Goal: Information Seeking & Learning: Learn about a topic

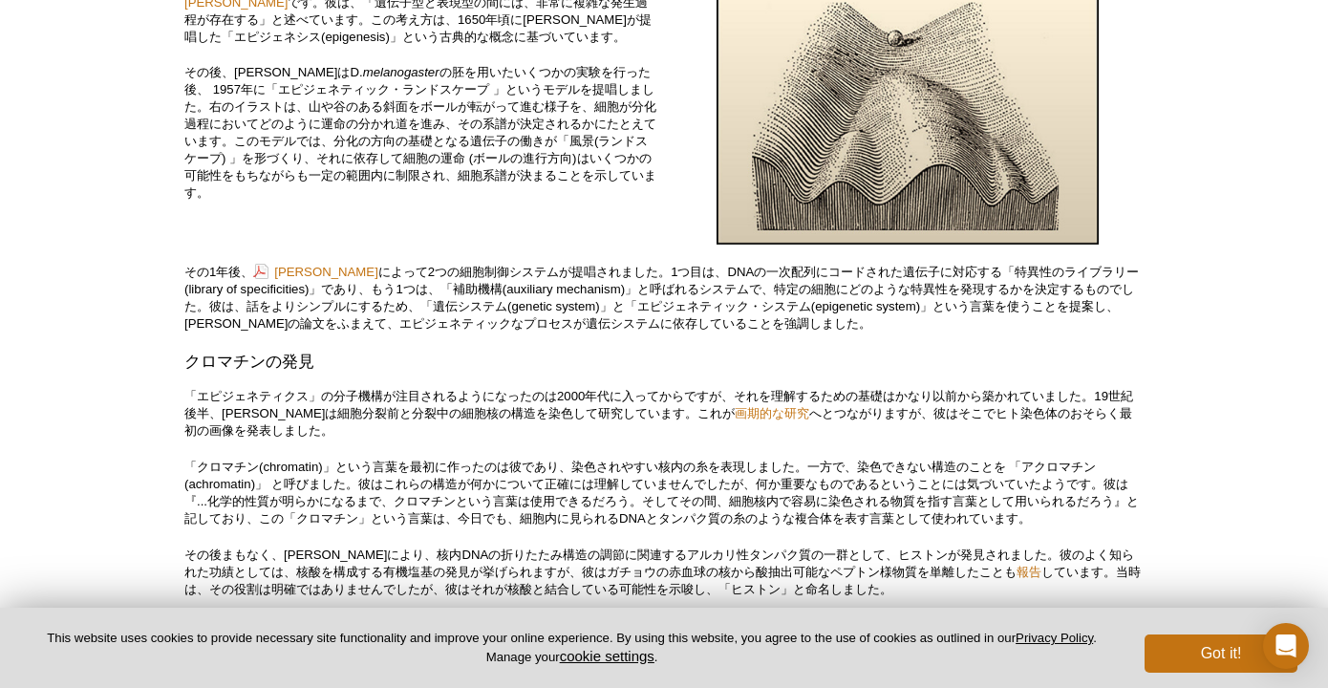
scroll to position [1179, 0]
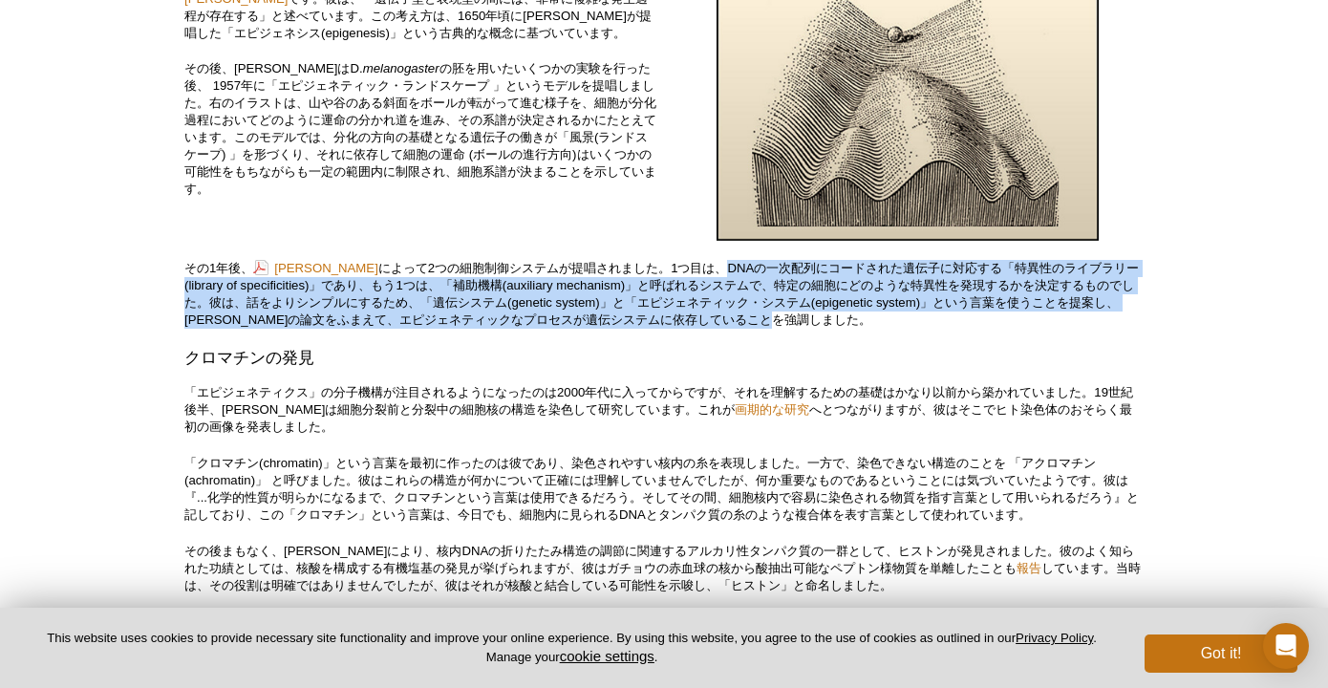
drag, startPoint x: 767, startPoint y: 313, endPoint x: 832, endPoint y: 360, distance: 80.0
click at [832, 329] on p "その1年後、 [PERSON_NAME] によって2つの細胞制御システムが提唱されました。1つ目は、DNAの一次配列にコードされた遺伝子に対応する「特異性のラ…" at bounding box center [663, 294] width 959 height 69
copy p "DNAの一次配列にコードされた遺伝子に対応する「特異性のライブラリー(library of specificities)」であり、もう1つは、「補助機構(au…"
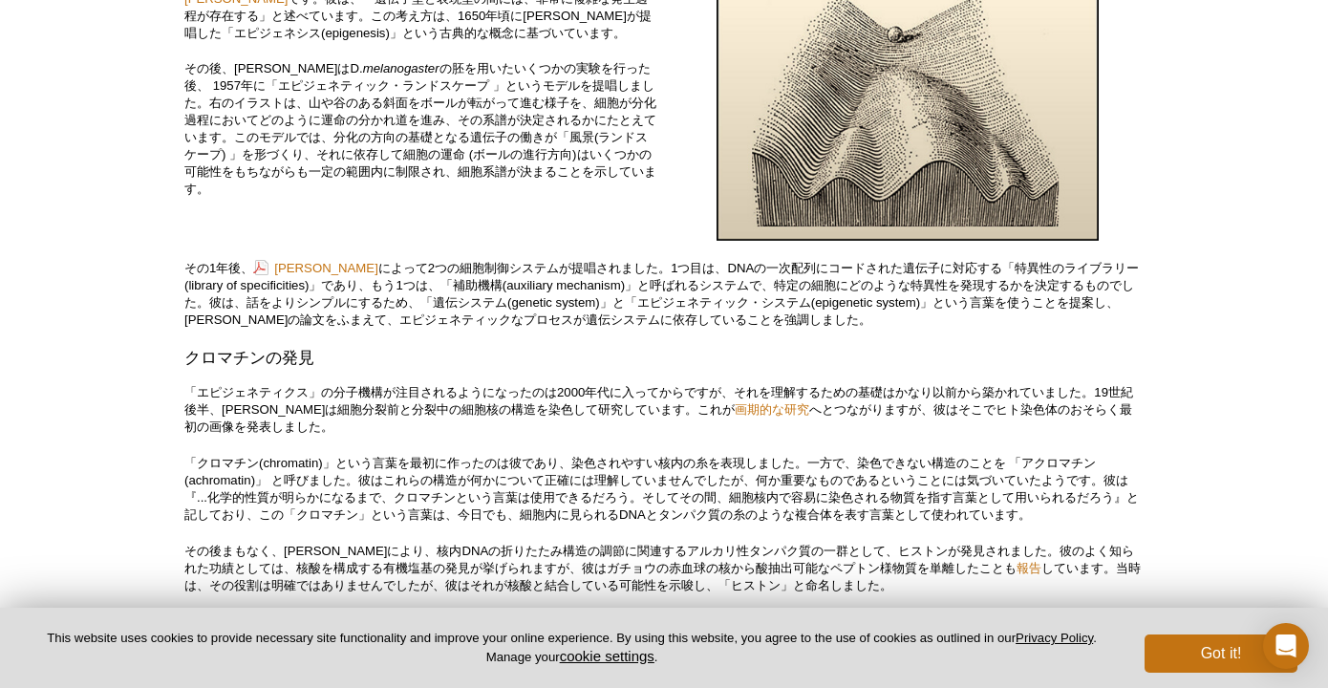
click at [559, 329] on p "その1年後、 [PERSON_NAME] によって2つの細胞制御システムが提唱されました。1つ目は、DNAの一次配列にコードされた遺伝子に対応する「特異性のラ…" at bounding box center [663, 294] width 959 height 69
drag, startPoint x: 413, startPoint y: 311, endPoint x: 280, endPoint y: 313, distance: 132.8
click at [280, 313] on p "その1年後、 [PERSON_NAME] によって2つの細胞制御システムが提唱されました。1つ目は、DNAの一次配列にコードされた遺伝子に対応する「特異性のラ…" at bounding box center [663, 294] width 959 height 69
copy link "[PERSON_NAME]"
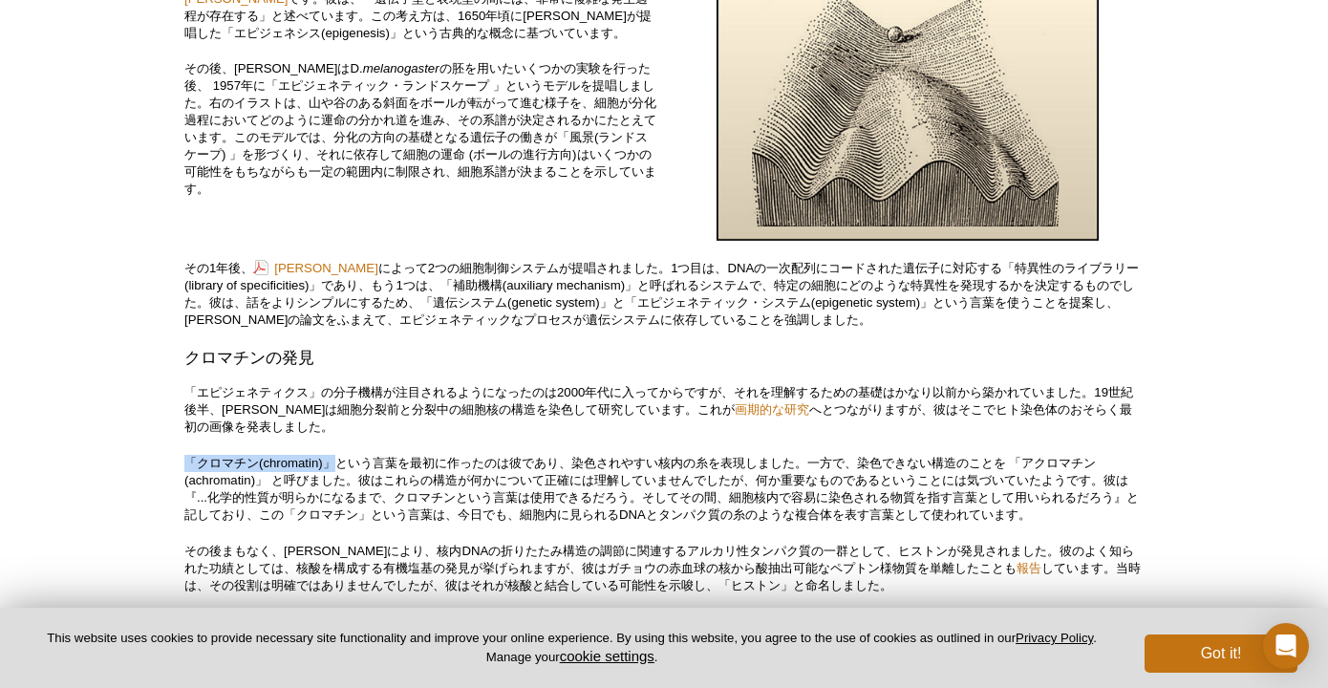
drag, startPoint x: 180, startPoint y: 512, endPoint x: 335, endPoint y: 511, distance: 155.7
copy p "「クロマチン(chromatin)」"
click at [452, 436] on p "「エピジェネティクス」の分子機構が注目されるようになったのは2000年代に入ってからですが、それを理解するための基礎はかなり以前から築かれていました。19世紀…" at bounding box center [663, 410] width 959 height 52
drag, startPoint x: 579, startPoint y: 508, endPoint x: 722, endPoint y: 513, distance: 143.3
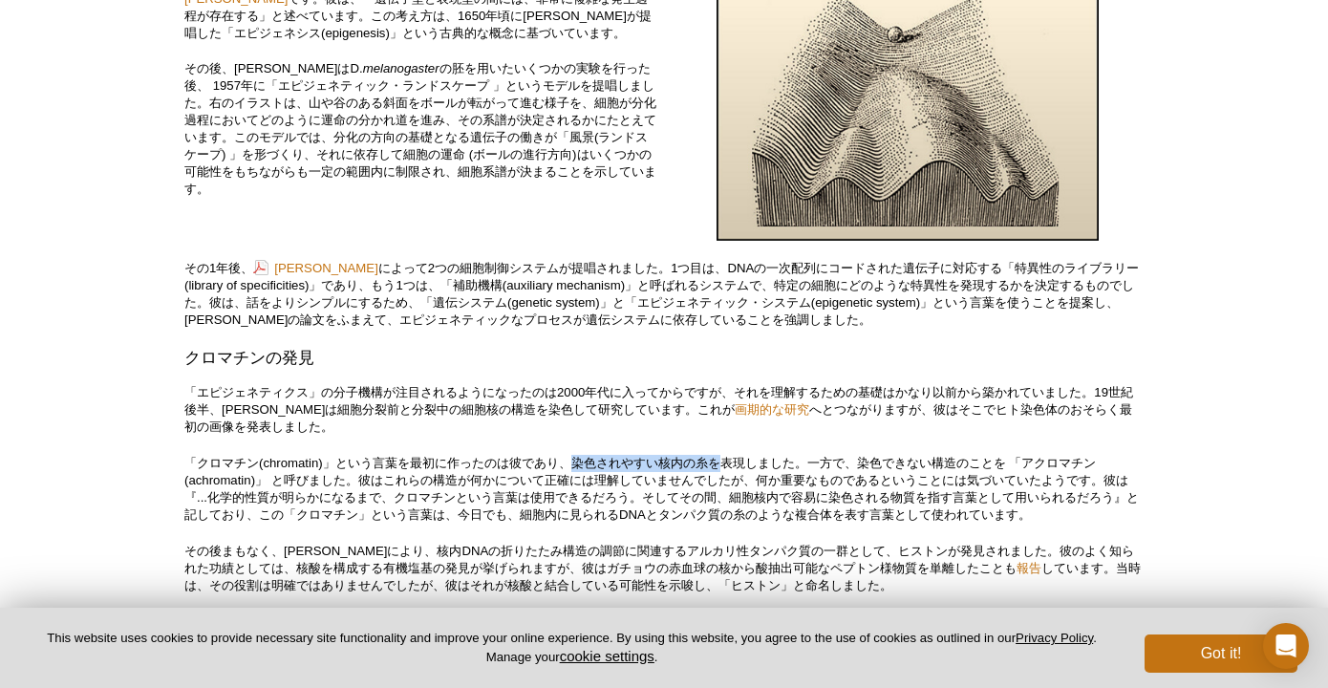
click at [722, 513] on p "「クロマチン(chromatin)」という言葉を最初に作ったのは彼であり、染色されやすい核内の糸を表現しました。一方で、染色できない構造のことを 「アクロマチ…" at bounding box center [663, 489] width 959 height 69
copy p "染色されやすい核内の糸を"
click at [481, 523] on p "「クロマチン(chromatin)」という言葉を最初に作ったのは彼であり、染色されやすい核内の糸を表現しました。一方で、染色できない構造のことを 「アクロマチ…" at bounding box center [663, 489] width 959 height 69
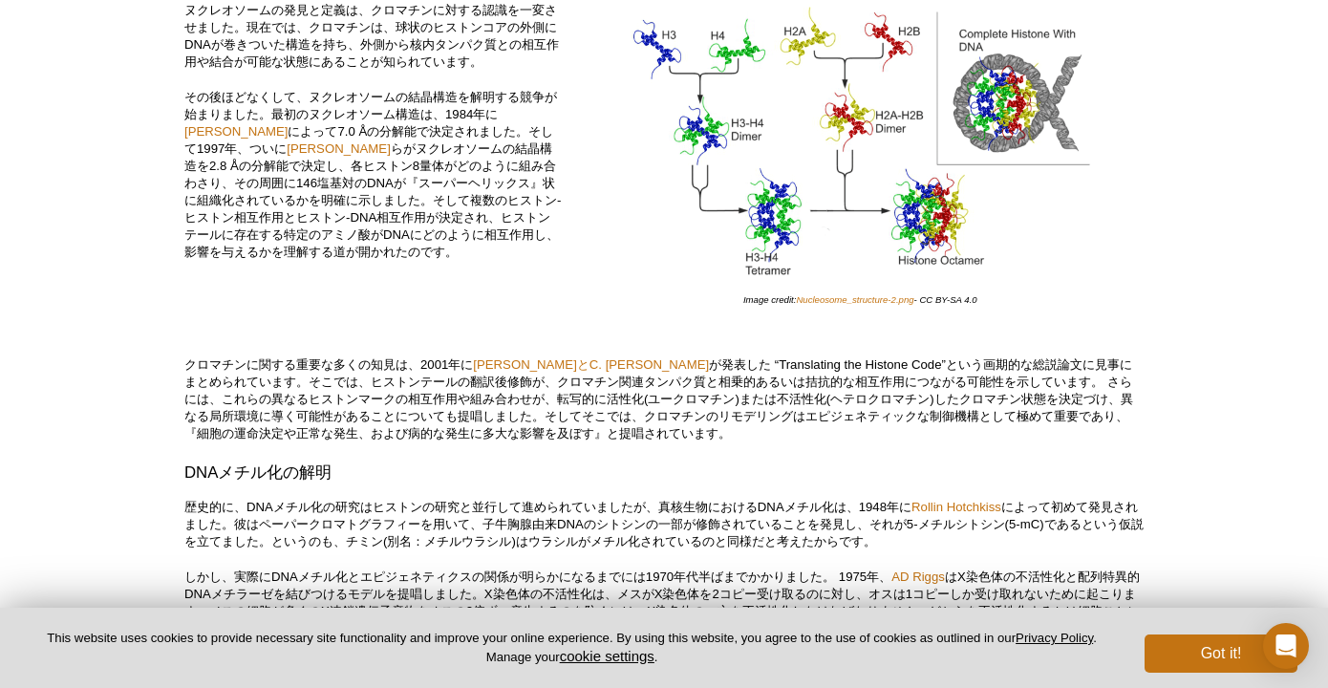
scroll to position [2316, 0]
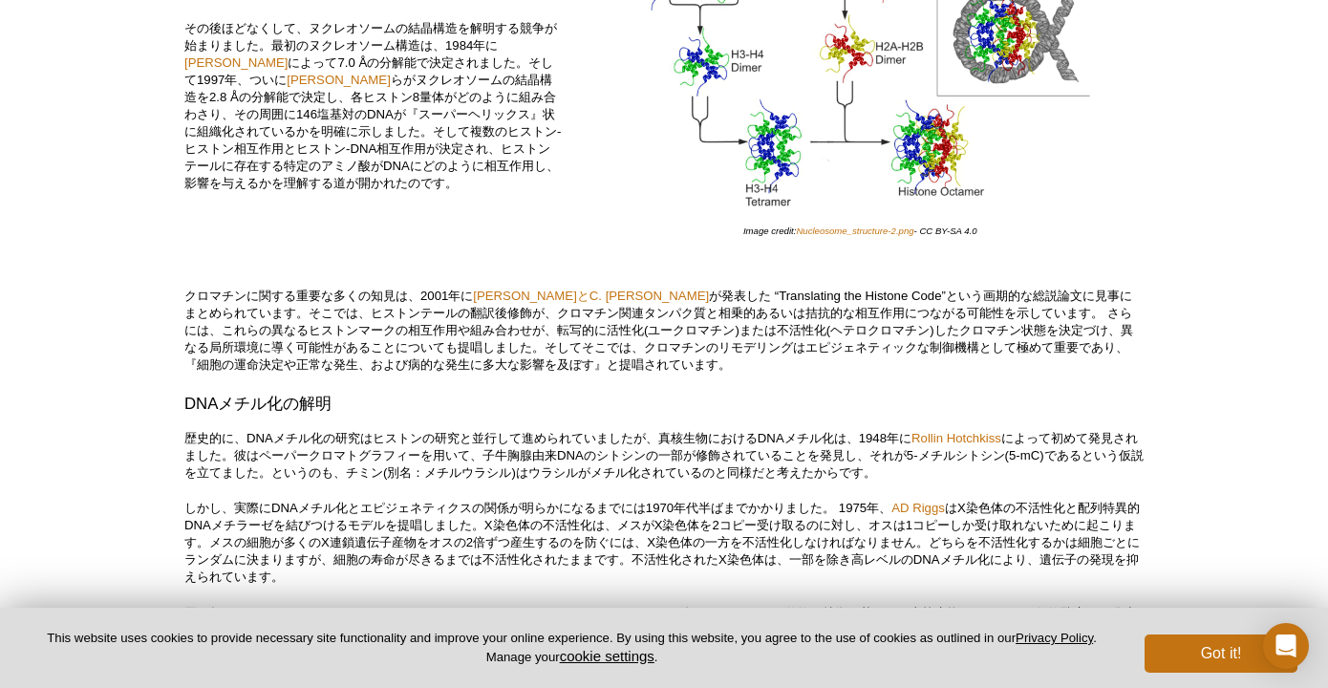
click at [419, 373] on p "クロマチンに関する重要な多くの知見は、2001年に [PERSON_NAME]とC. [PERSON_NAME] が発表した “Translating the…" at bounding box center [663, 330] width 959 height 86
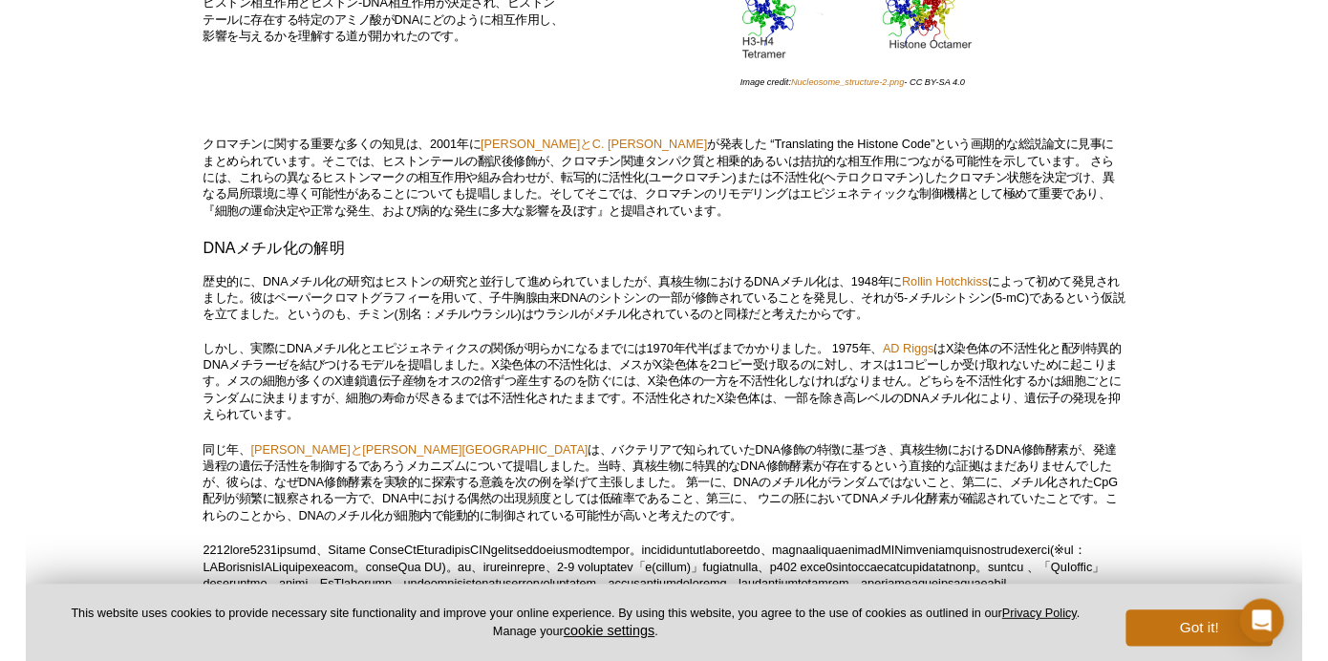
scroll to position [2499, 0]
